Goal: Task Accomplishment & Management: Use online tool/utility

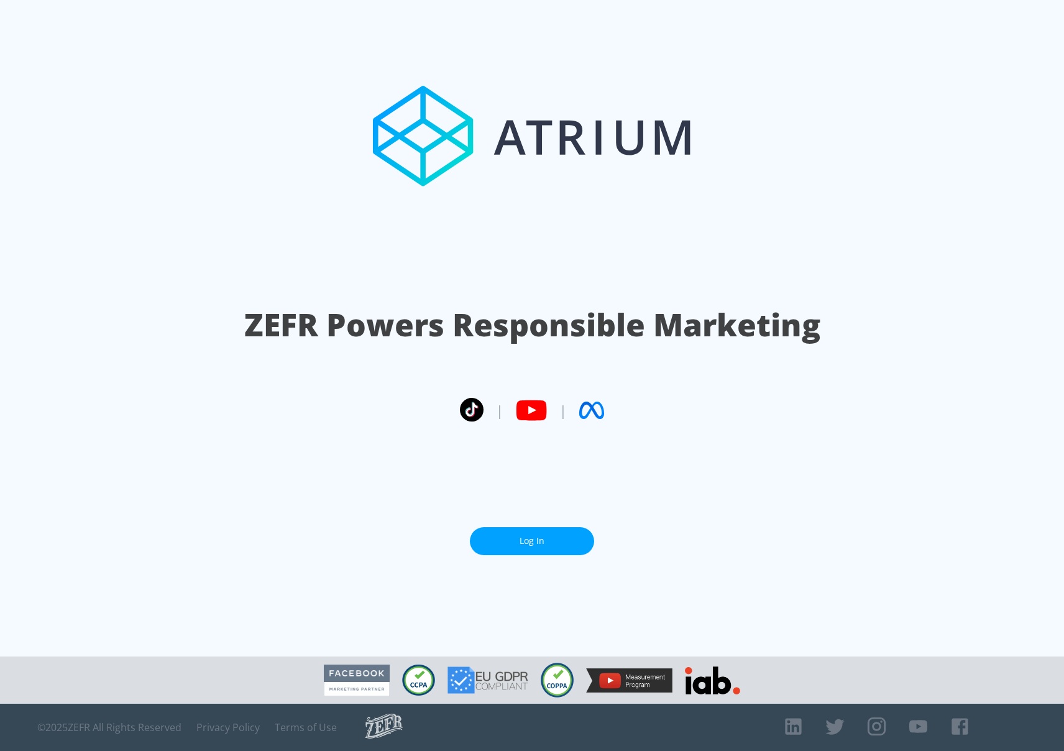
click at [546, 539] on link "Log In" at bounding box center [532, 541] width 124 height 28
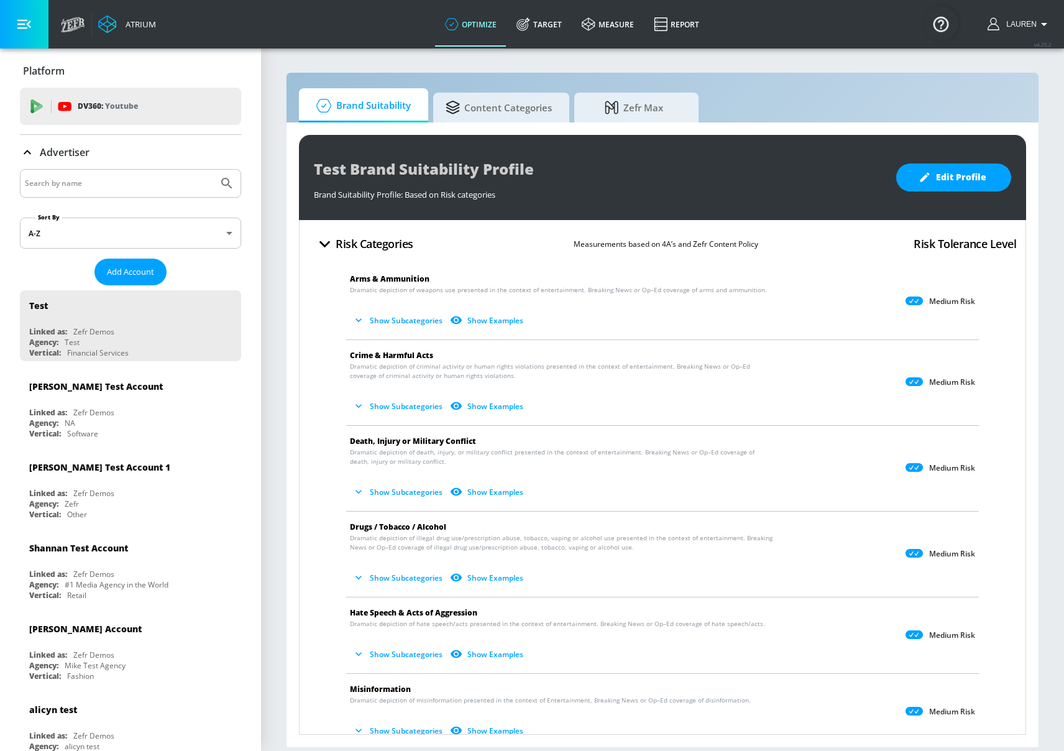
click at [95, 187] on input "Search by name" at bounding box center [119, 183] width 188 height 16
type input "hulu"
click at [213, 170] on button "Submit Search" at bounding box center [226, 183] width 27 height 27
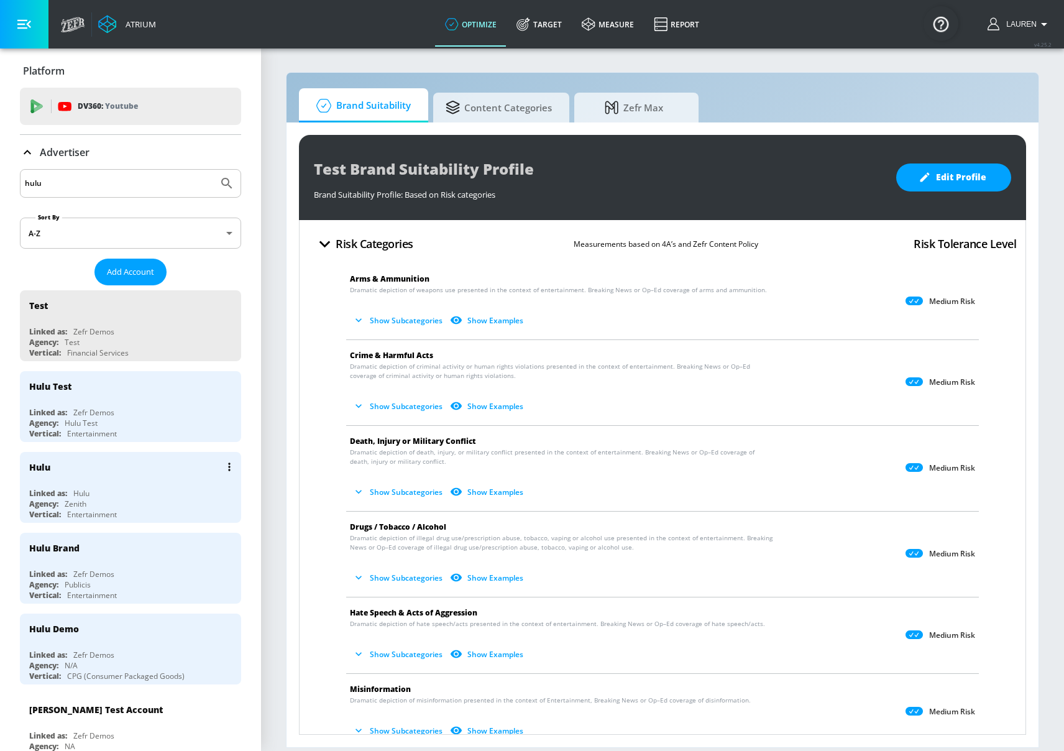
click at [137, 490] on div "Linked as: Hulu" at bounding box center [133, 493] width 209 height 11
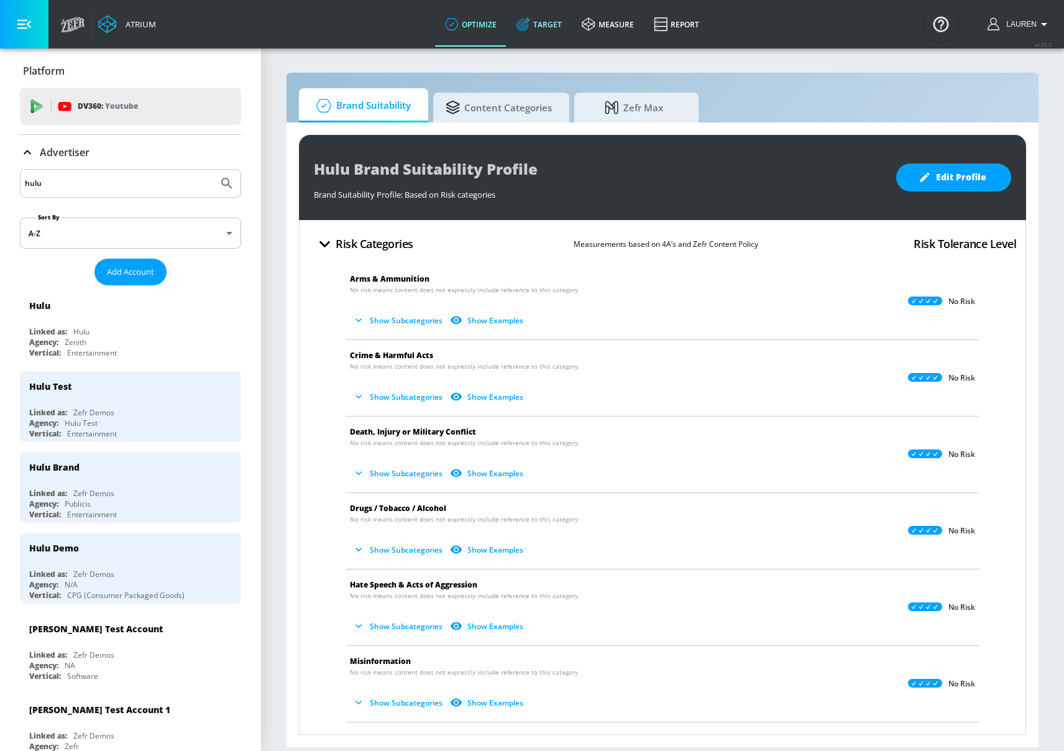
click at [541, 29] on link "Target" at bounding box center [538, 24] width 65 height 45
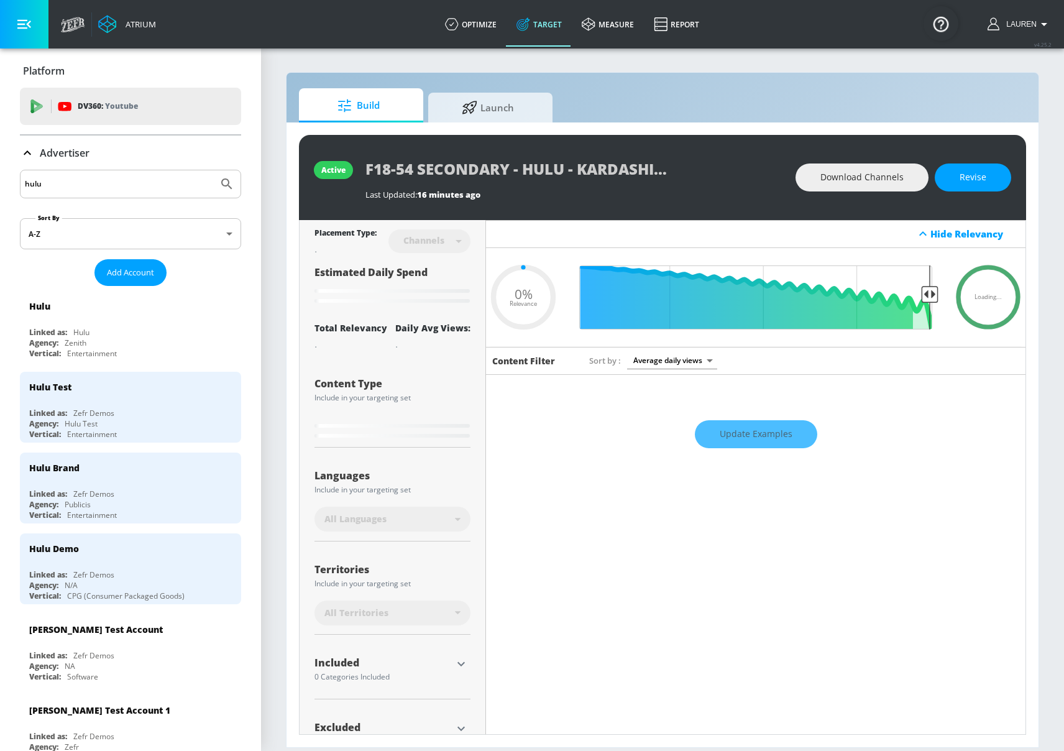
type input "0.05"
click at [495, 109] on span "Launch" at bounding box center [487, 106] width 94 height 30
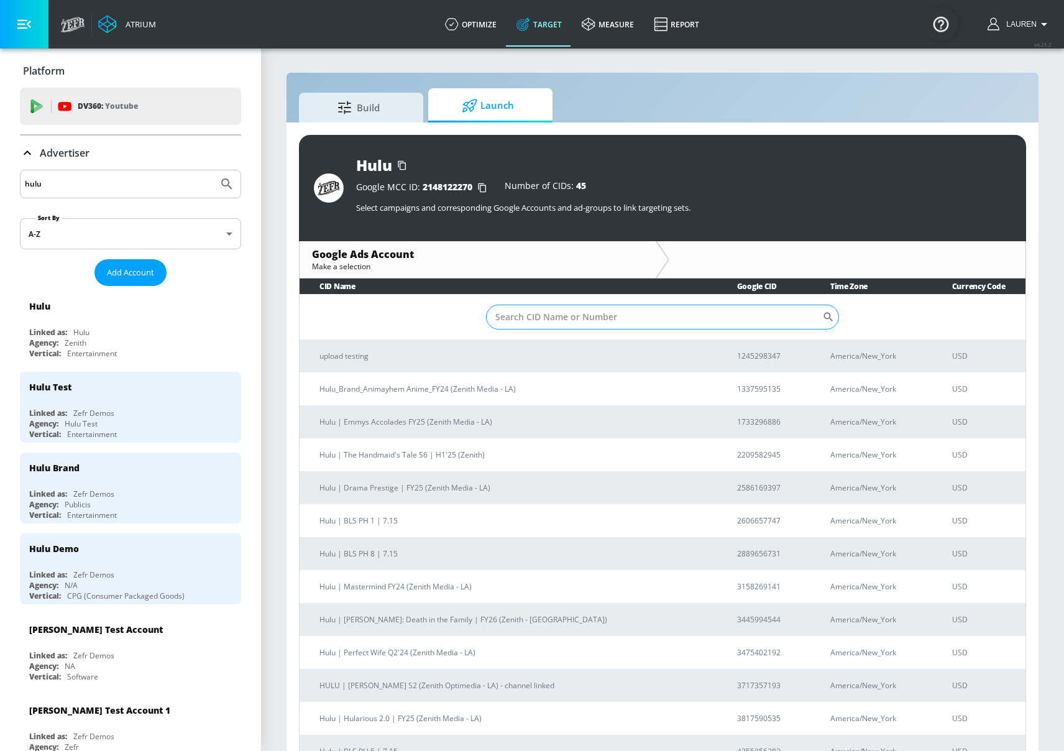
click at [562, 314] on input "Sort By" at bounding box center [654, 316] width 336 height 25
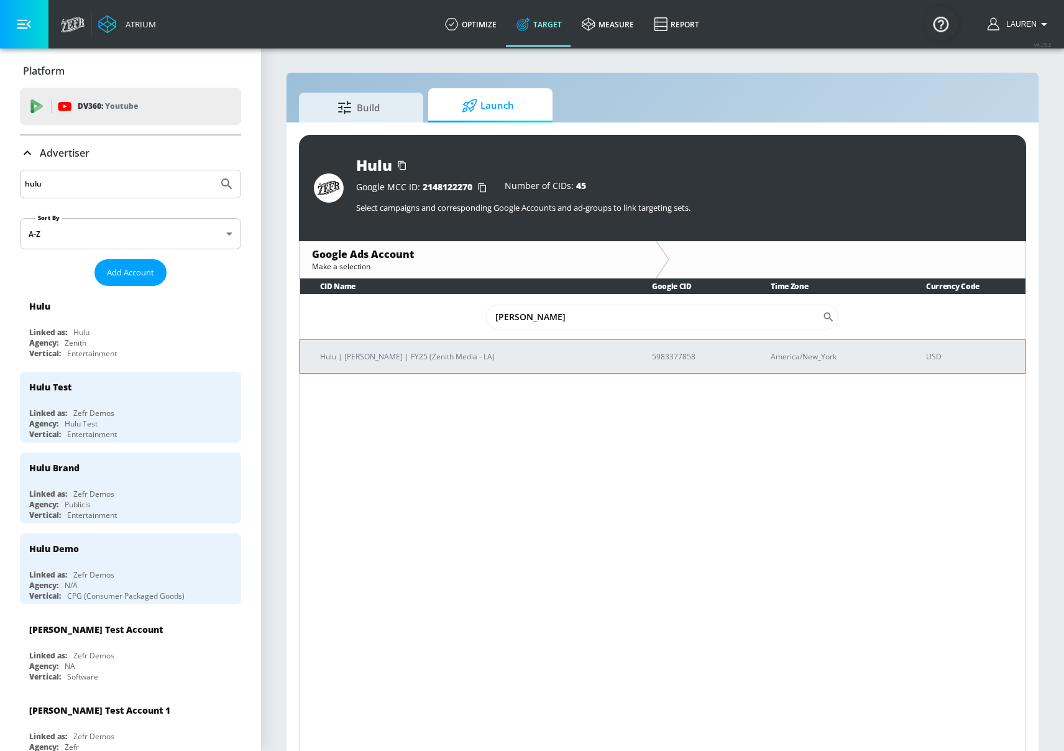
type input "[PERSON_NAME]"
click at [424, 363] on td "Hulu | [PERSON_NAME] | FY25 (Zenith Media - LA)" at bounding box center [466, 356] width 332 height 34
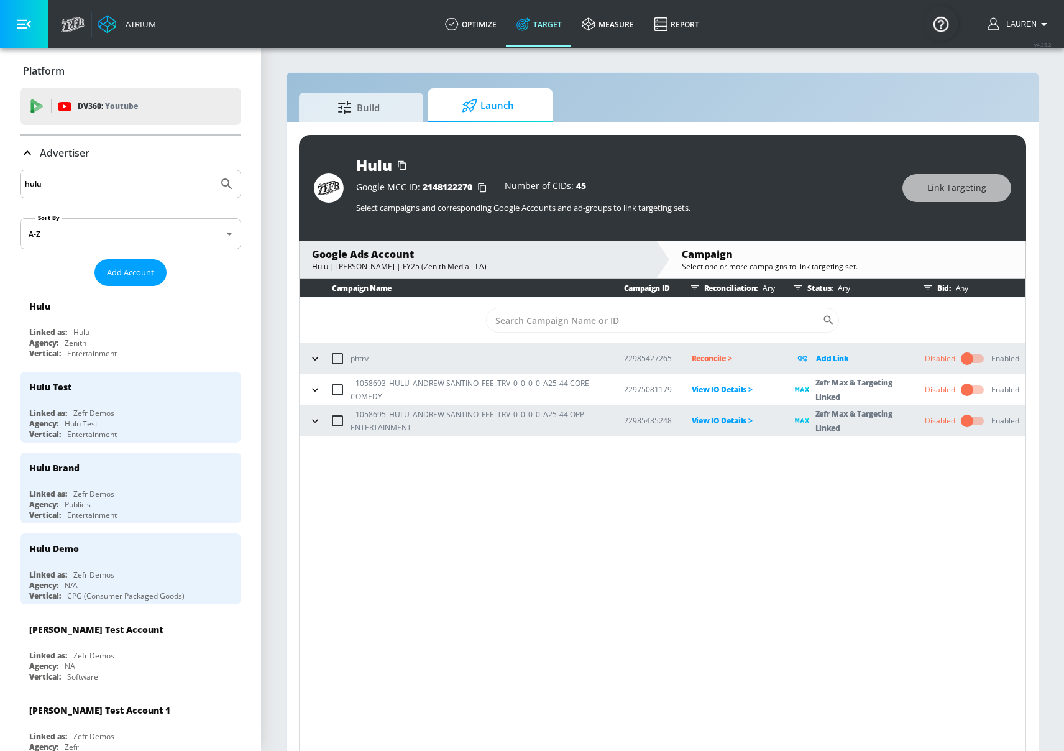
click at [310, 385] on icon "button" at bounding box center [315, 389] width 12 height 12
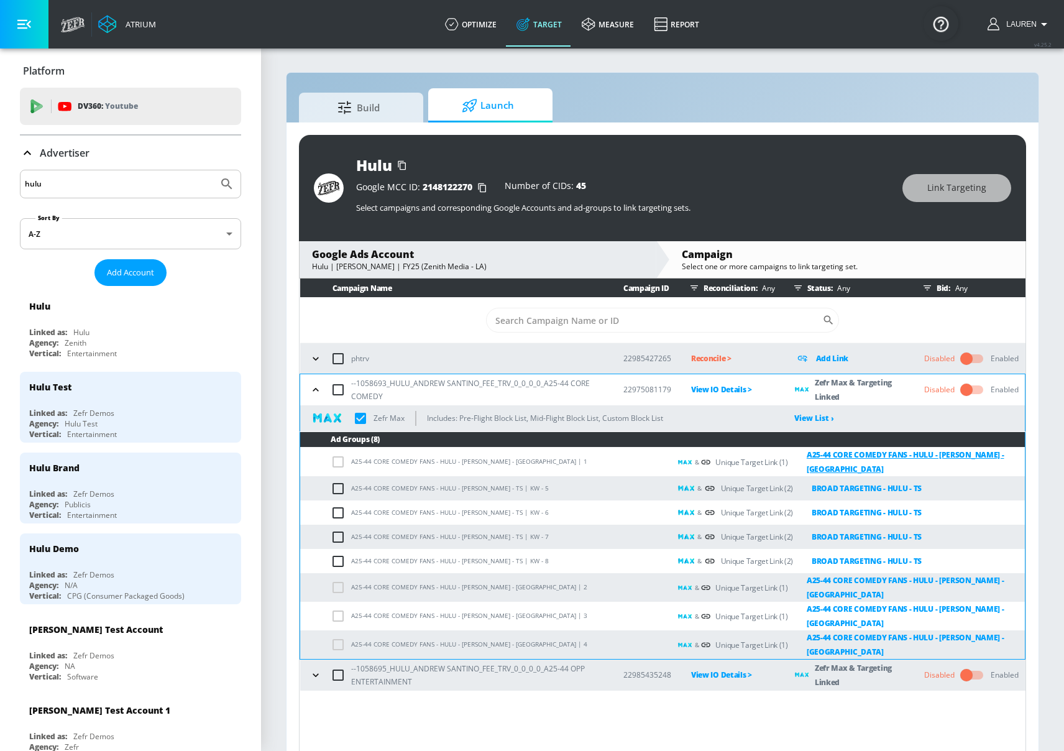
click at [847, 450] on link "A25-44 CORE COMEDY FANS - HULU - [PERSON_NAME] - [GEOGRAPHIC_DATA]" at bounding box center [906, 461] width 237 height 29
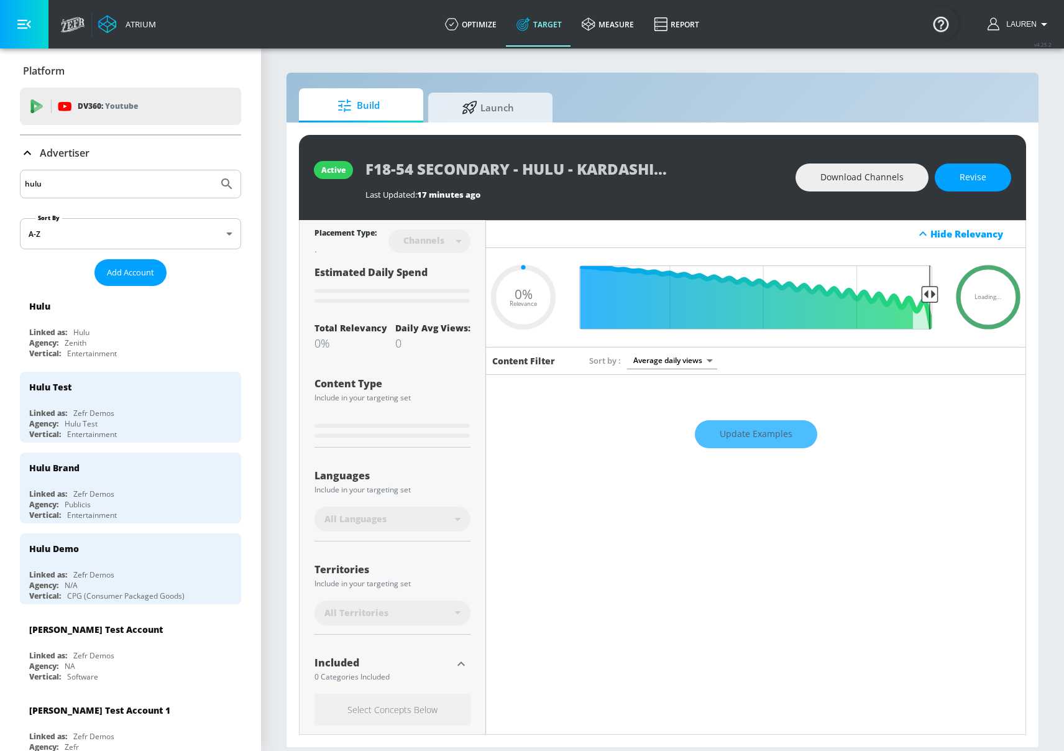
type input "0.05"
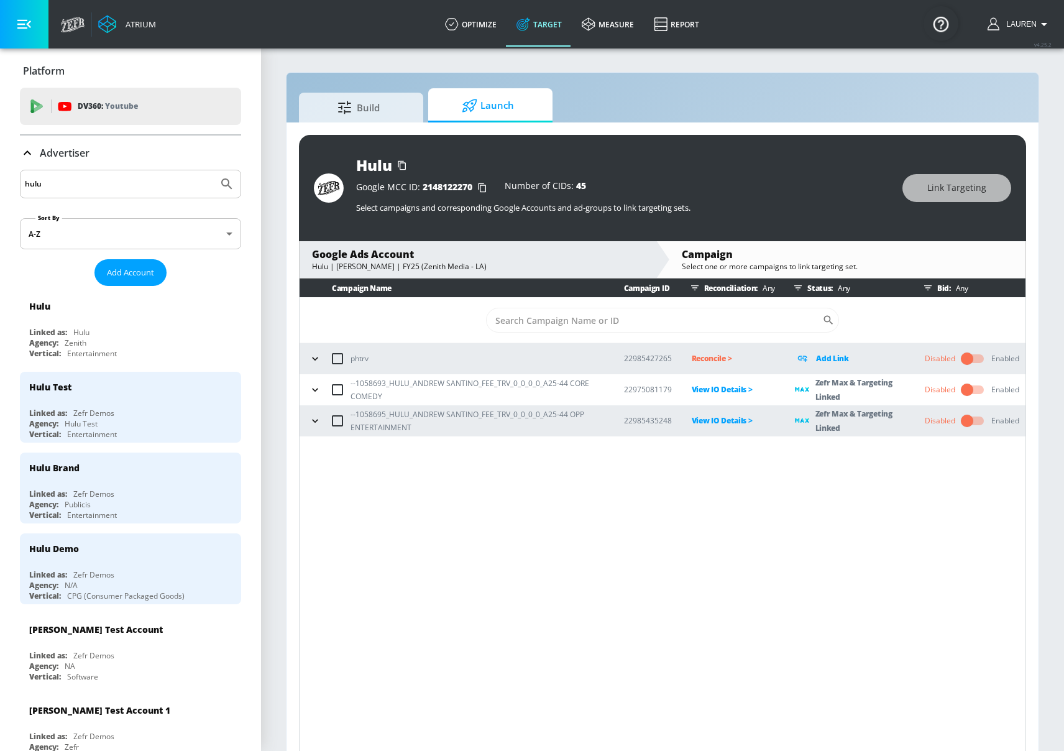
click at [314, 388] on icon "button" at bounding box center [315, 389] width 12 height 12
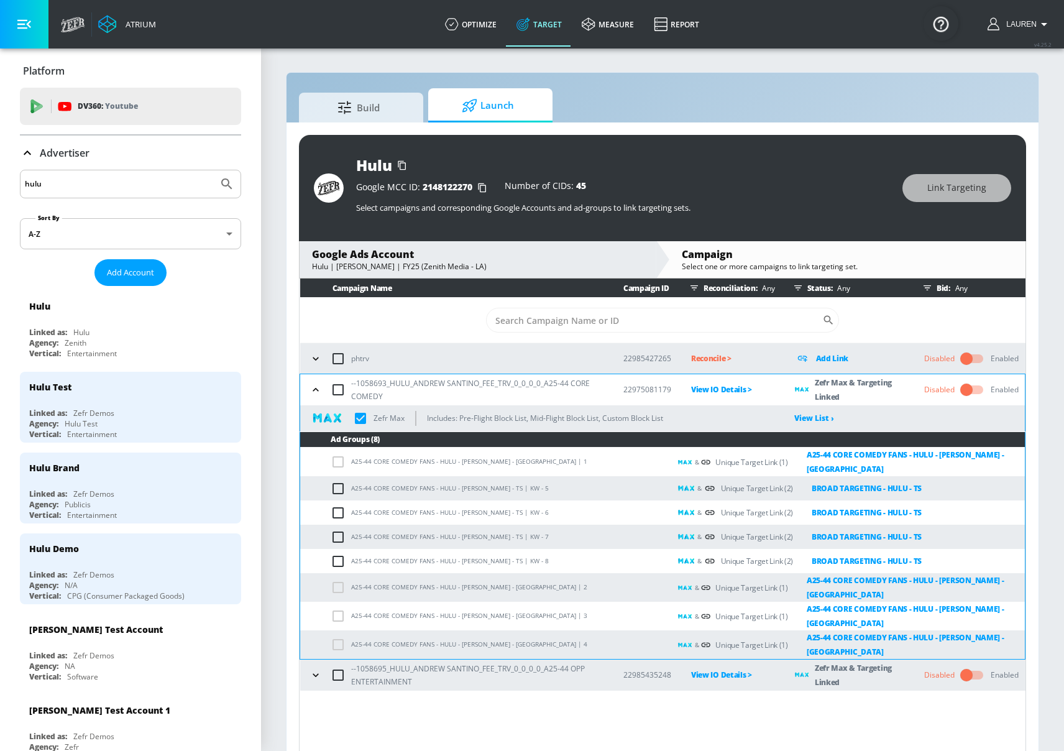
checkbox input "true"
click at [307, 669] on button "button" at bounding box center [315, 674] width 19 height 19
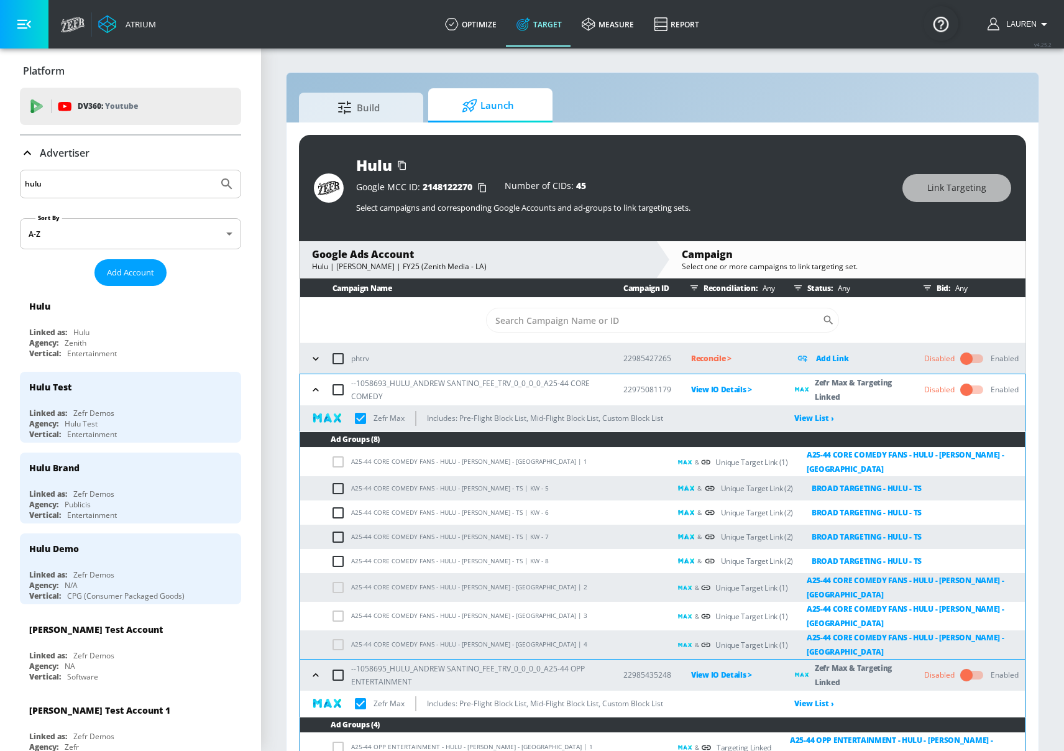
click at [310, 670] on icon "button" at bounding box center [315, 674] width 12 height 12
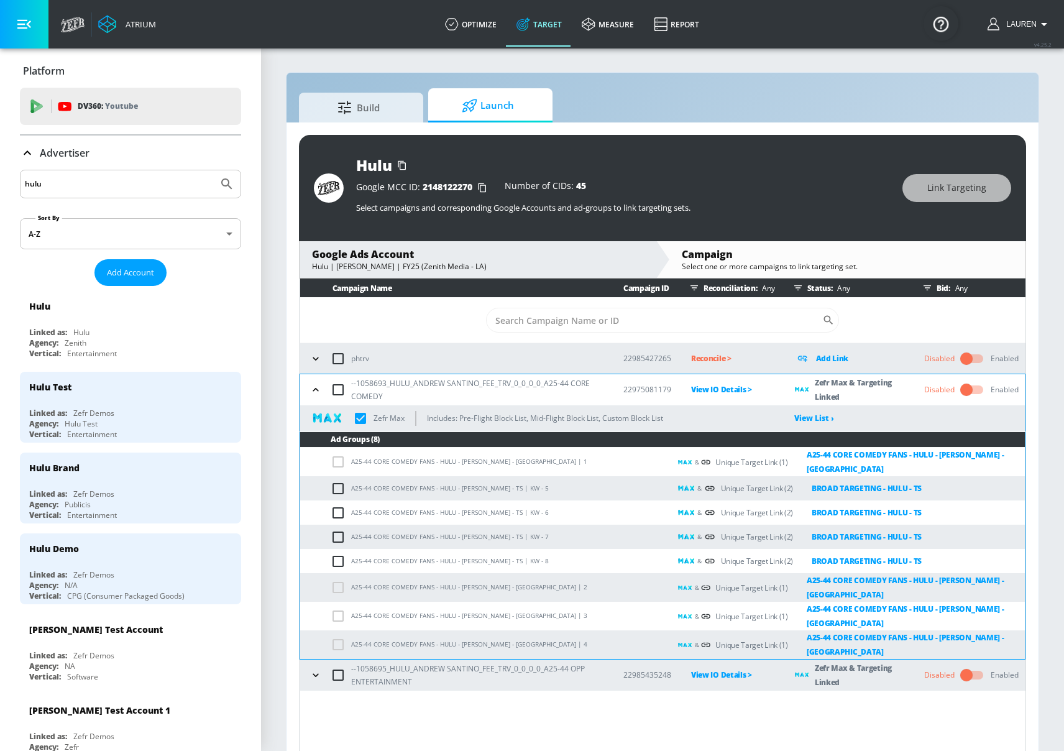
click at [310, 671] on icon "button" at bounding box center [315, 674] width 12 height 12
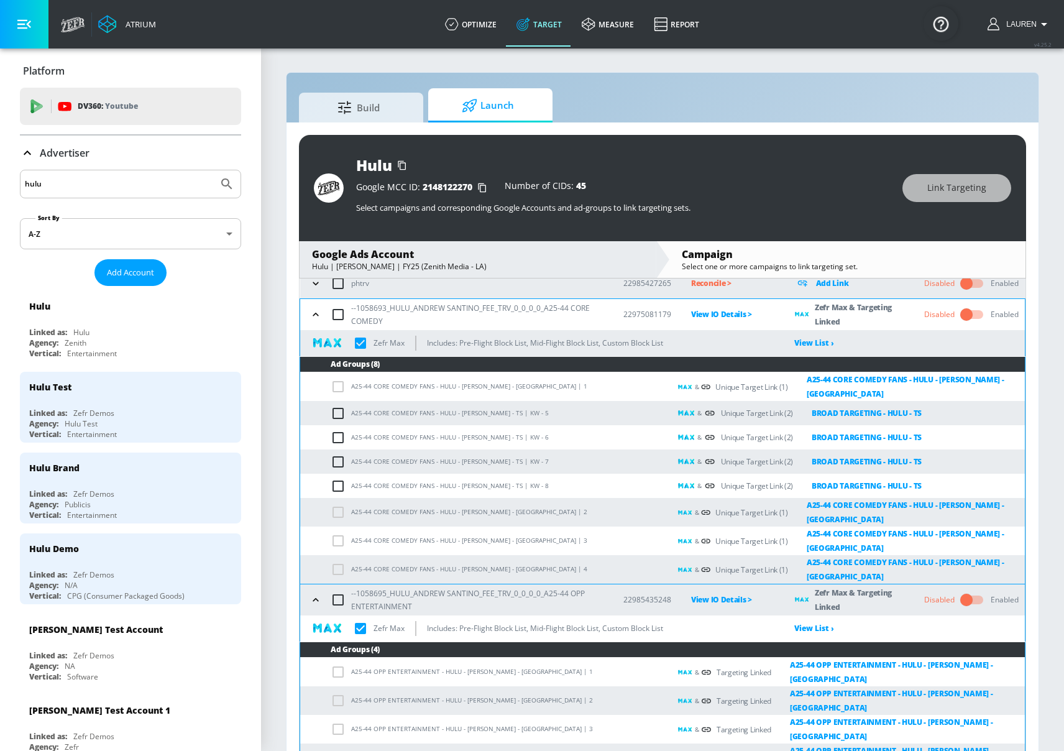
scroll to position [18, 0]
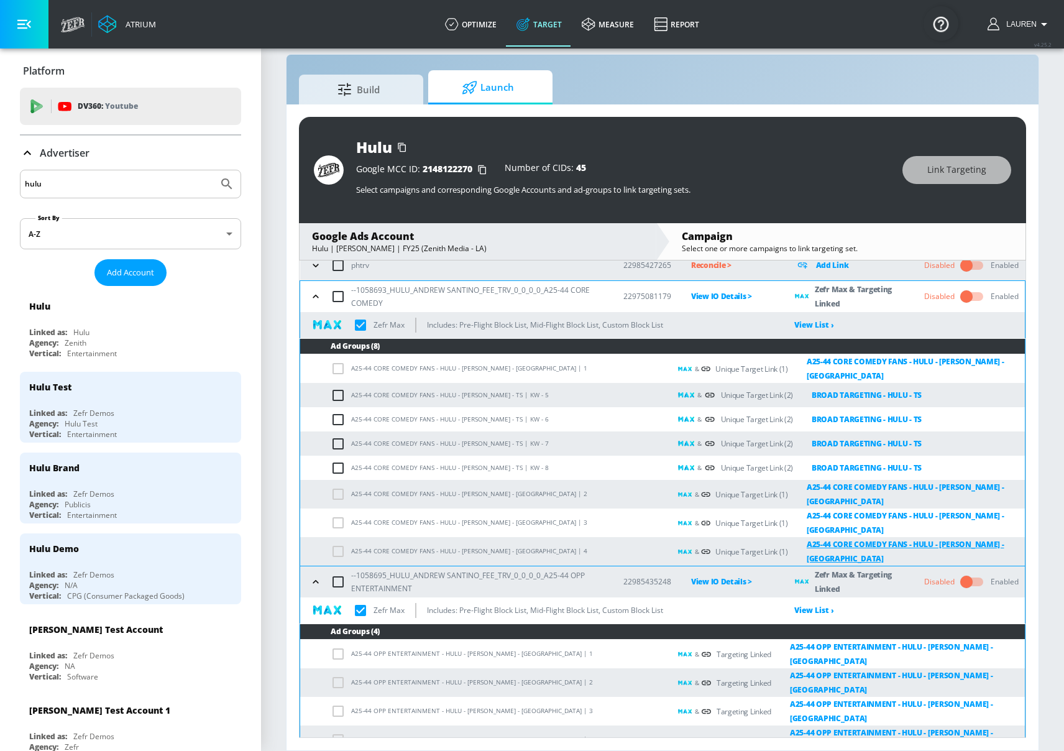
click at [883, 542] on link "A25-44 CORE COMEDY FANS - HULU - [PERSON_NAME] - [GEOGRAPHIC_DATA]" at bounding box center [906, 551] width 237 height 29
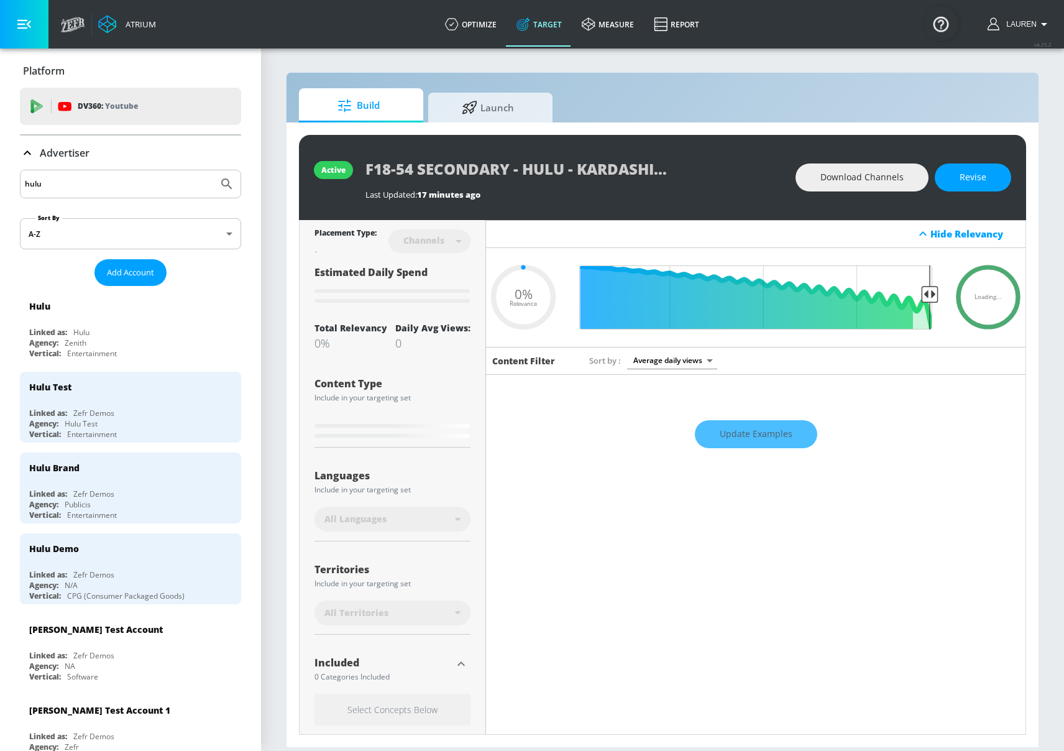
type input "0.6"
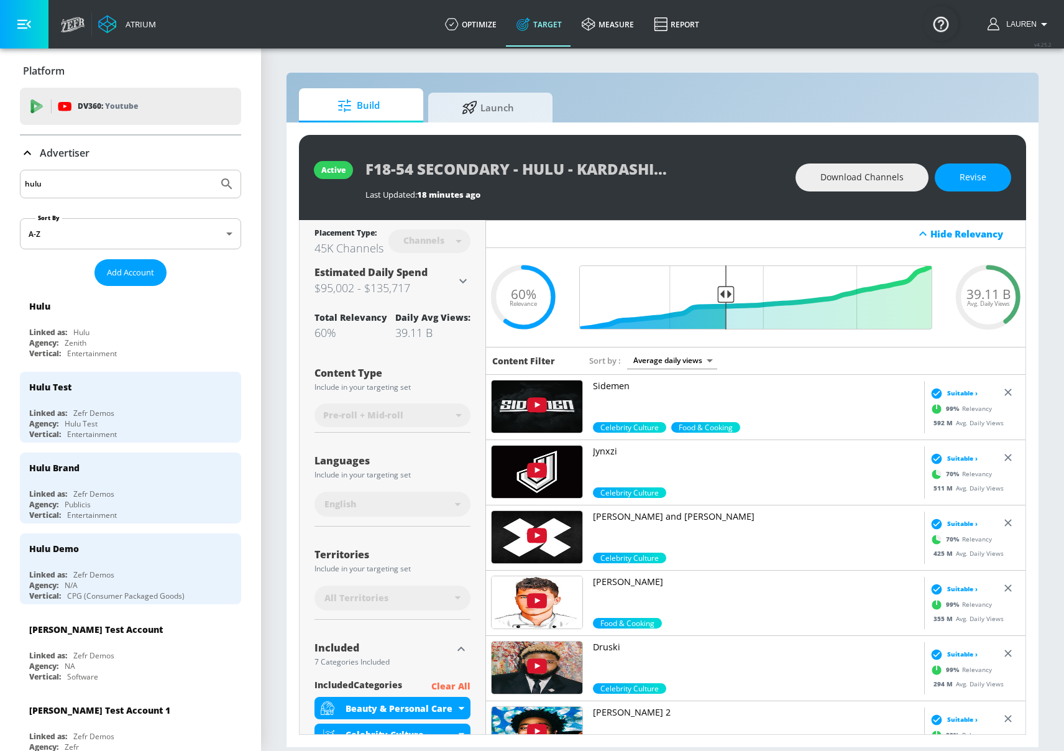
click at [32, 158] on icon at bounding box center [27, 152] width 15 height 15
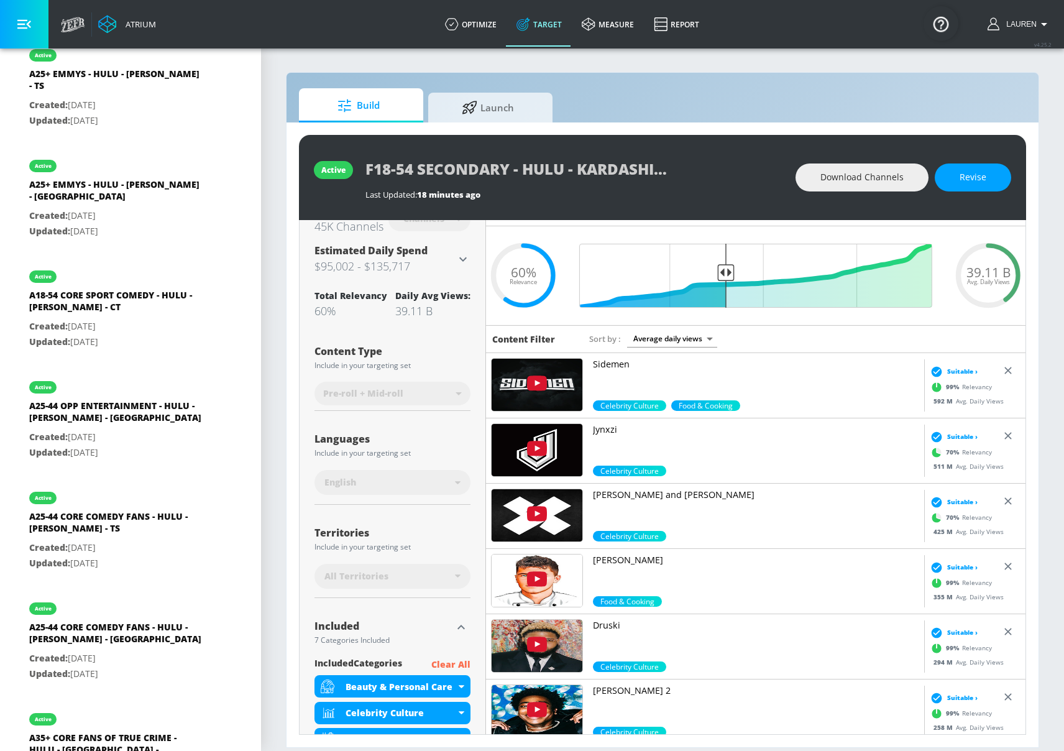
scroll to position [1262, 0]
click at [147, 650] on p "Created: [DATE]" at bounding box center [116, 658] width 174 height 16
type input "A25-44 CORE COMEDY FANS - HULU - [PERSON_NAME] - [GEOGRAPHIC_DATA]"
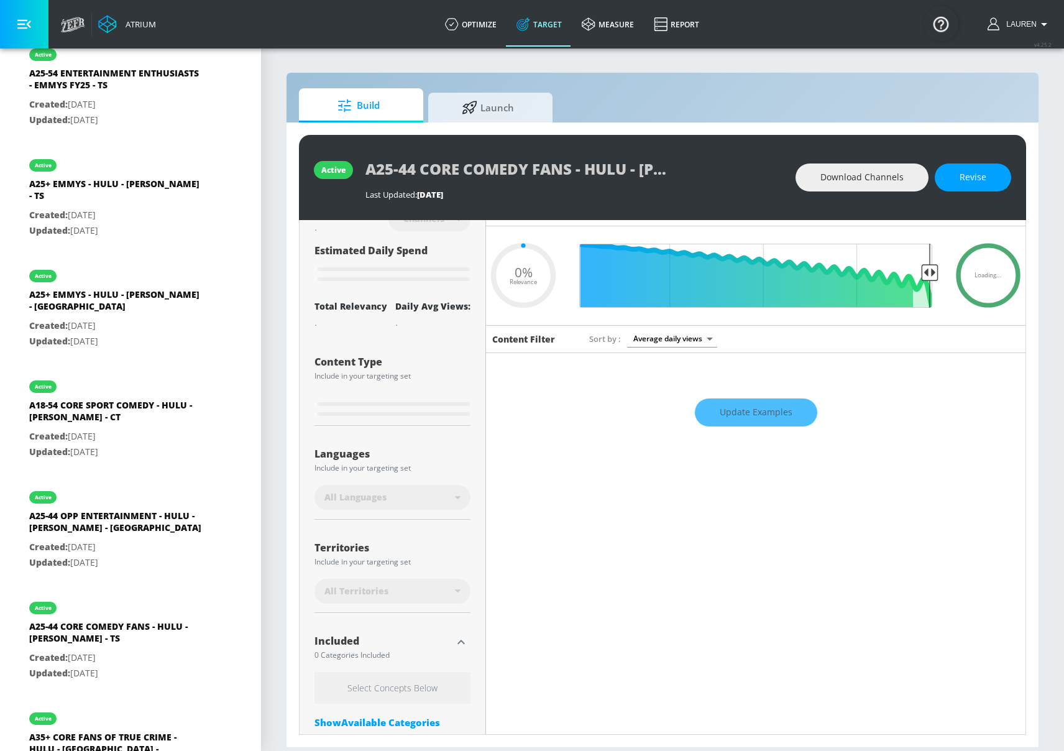
type input "0.63"
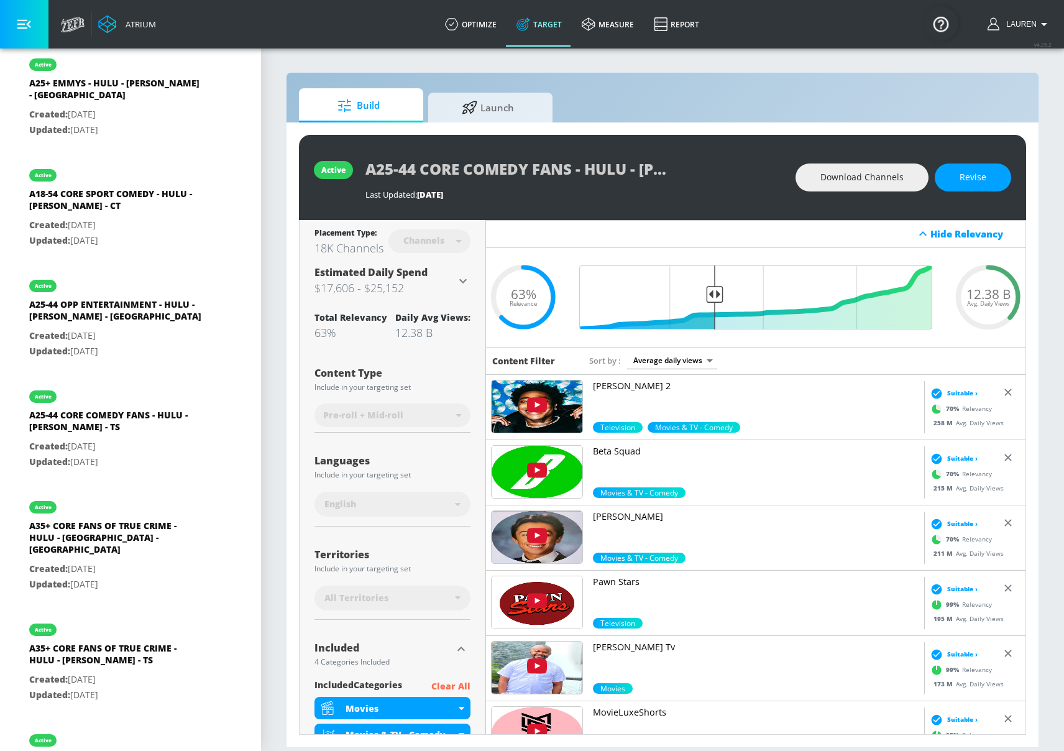
scroll to position [1474, 0]
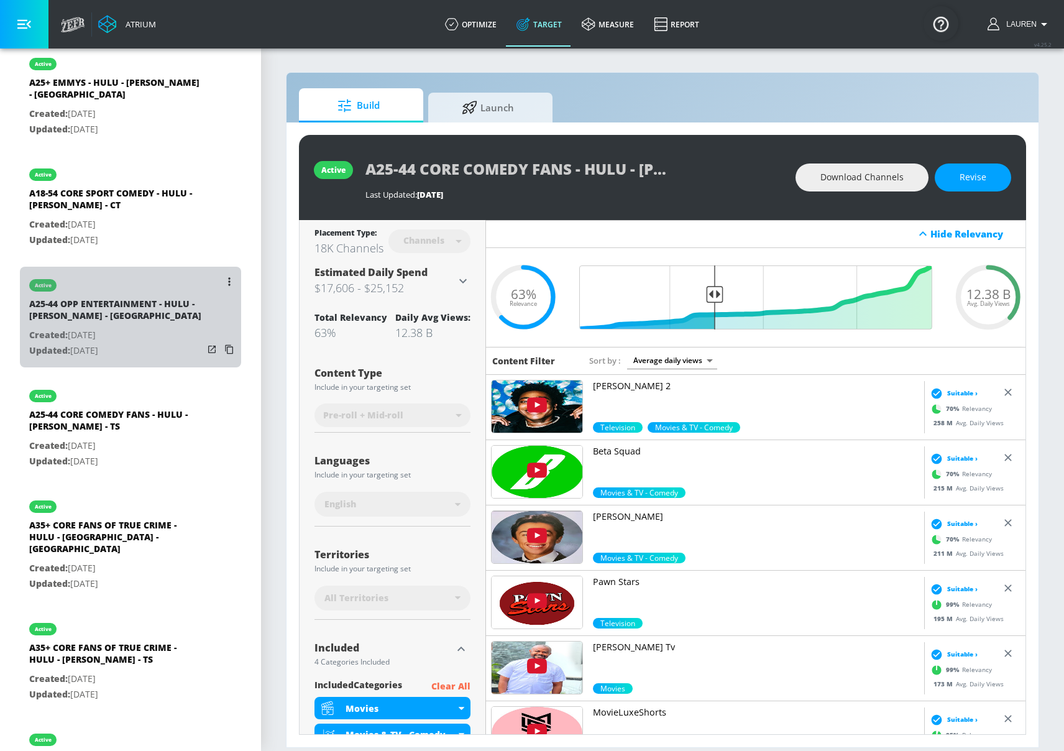
click at [129, 298] on div "A25-44 OPP ENTERTAINMENT - HULU - [PERSON_NAME] - [GEOGRAPHIC_DATA]" at bounding box center [116, 313] width 174 height 30
type input "A25-44 OPP ENTERTAINMENT - HULU - [PERSON_NAME] - [GEOGRAPHIC_DATA]"
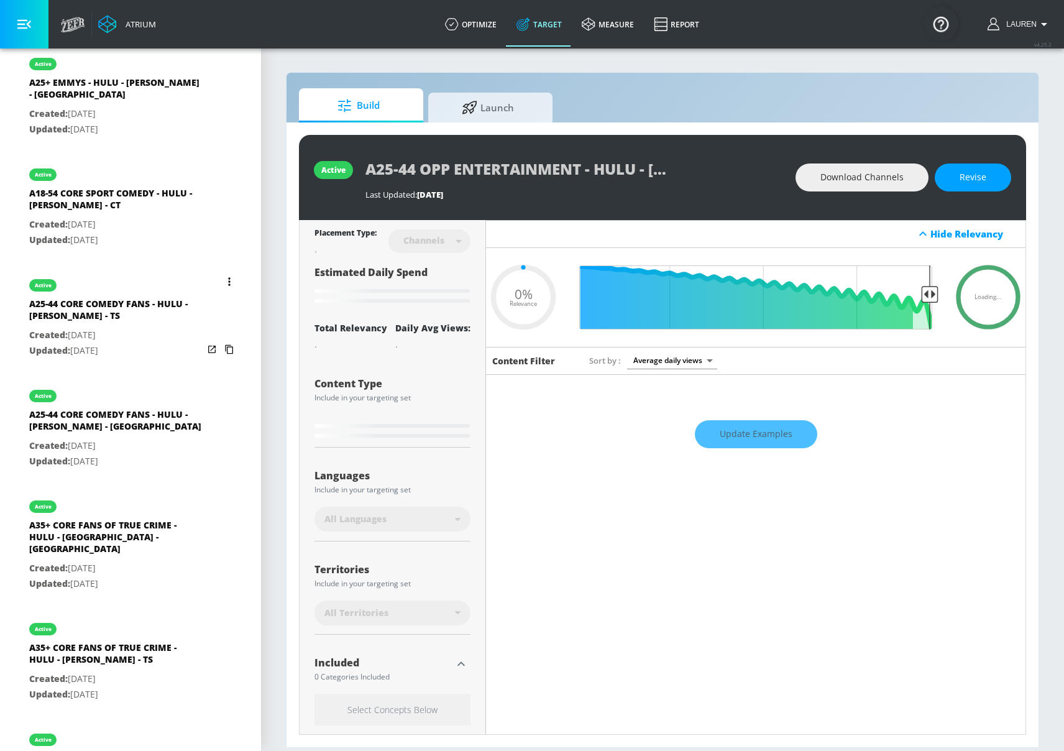
type input "0.75"
